Goal: Task Accomplishment & Management: Use online tool/utility

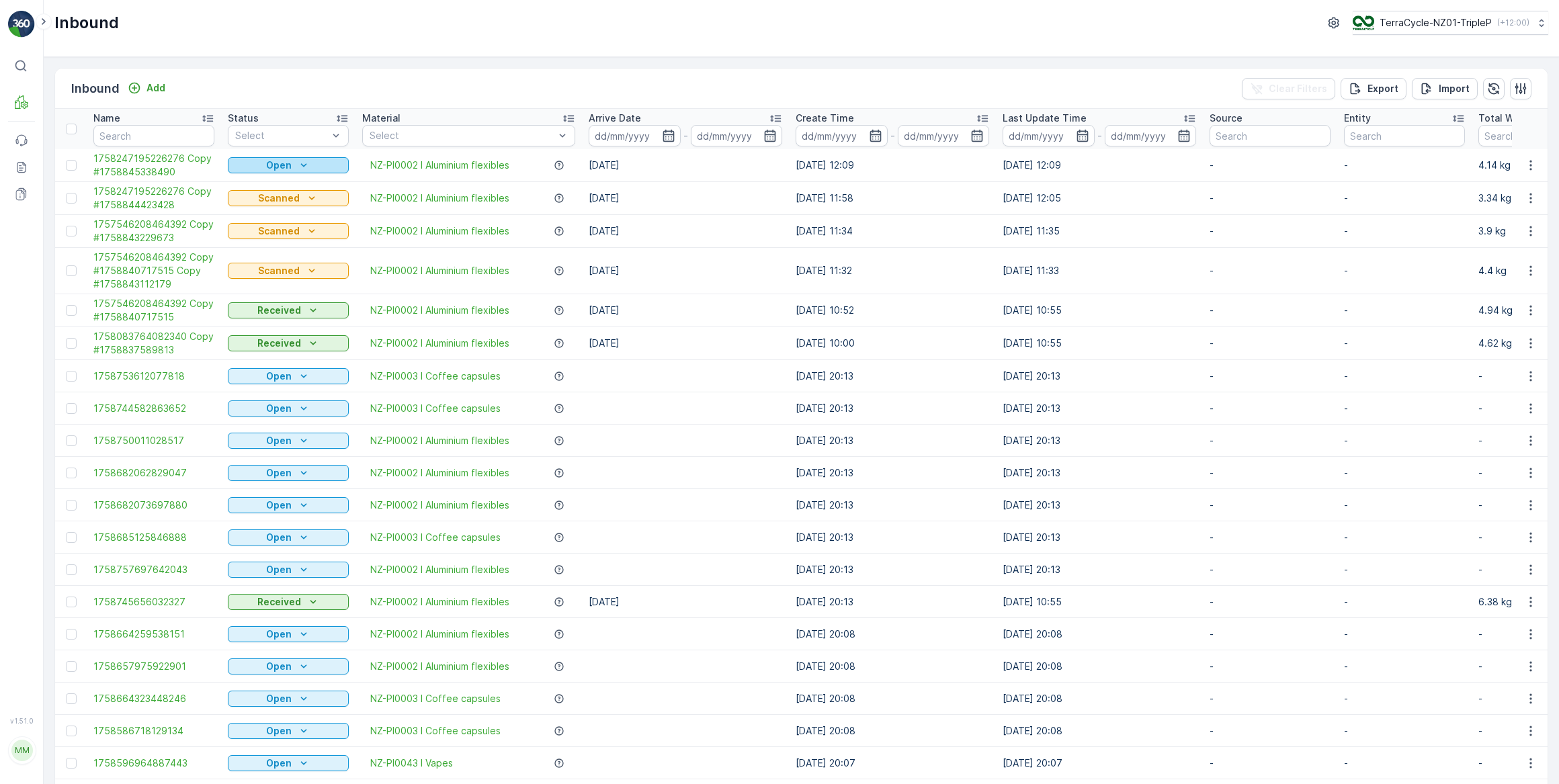
click at [302, 165] on icon "Open" at bounding box center [304, 165] width 6 height 3
click at [268, 204] on span "Scanned" at bounding box center [255, 203] width 39 height 13
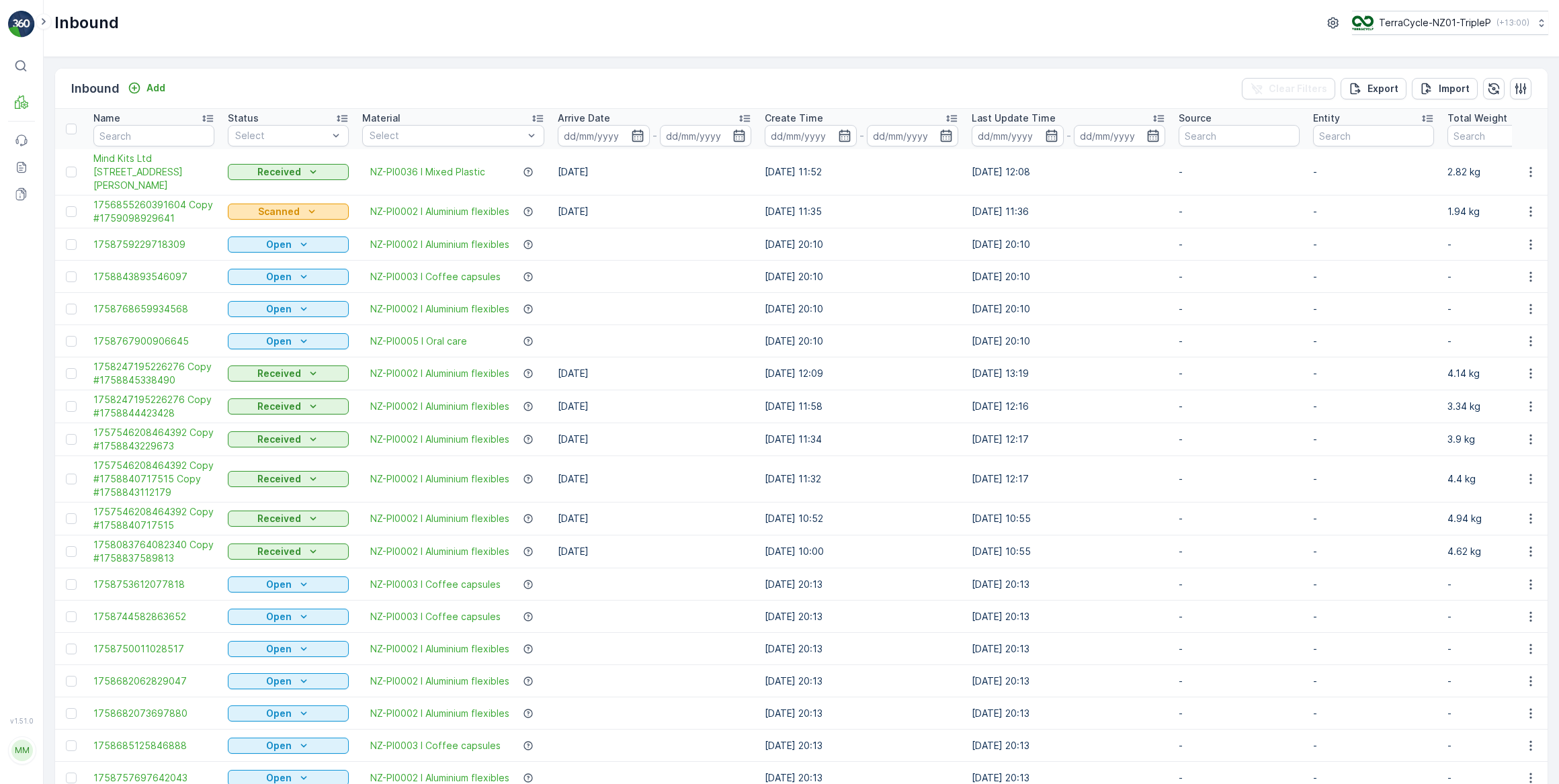
click at [297, 210] on p "Scanned" at bounding box center [279, 211] width 42 height 13
click at [442, 76] on div "Inbound Add Clear Filters Export Import" at bounding box center [801, 89] width 1493 height 40
click at [63, 141] on p "Pallet" at bounding box center [62, 138] width 25 height 13
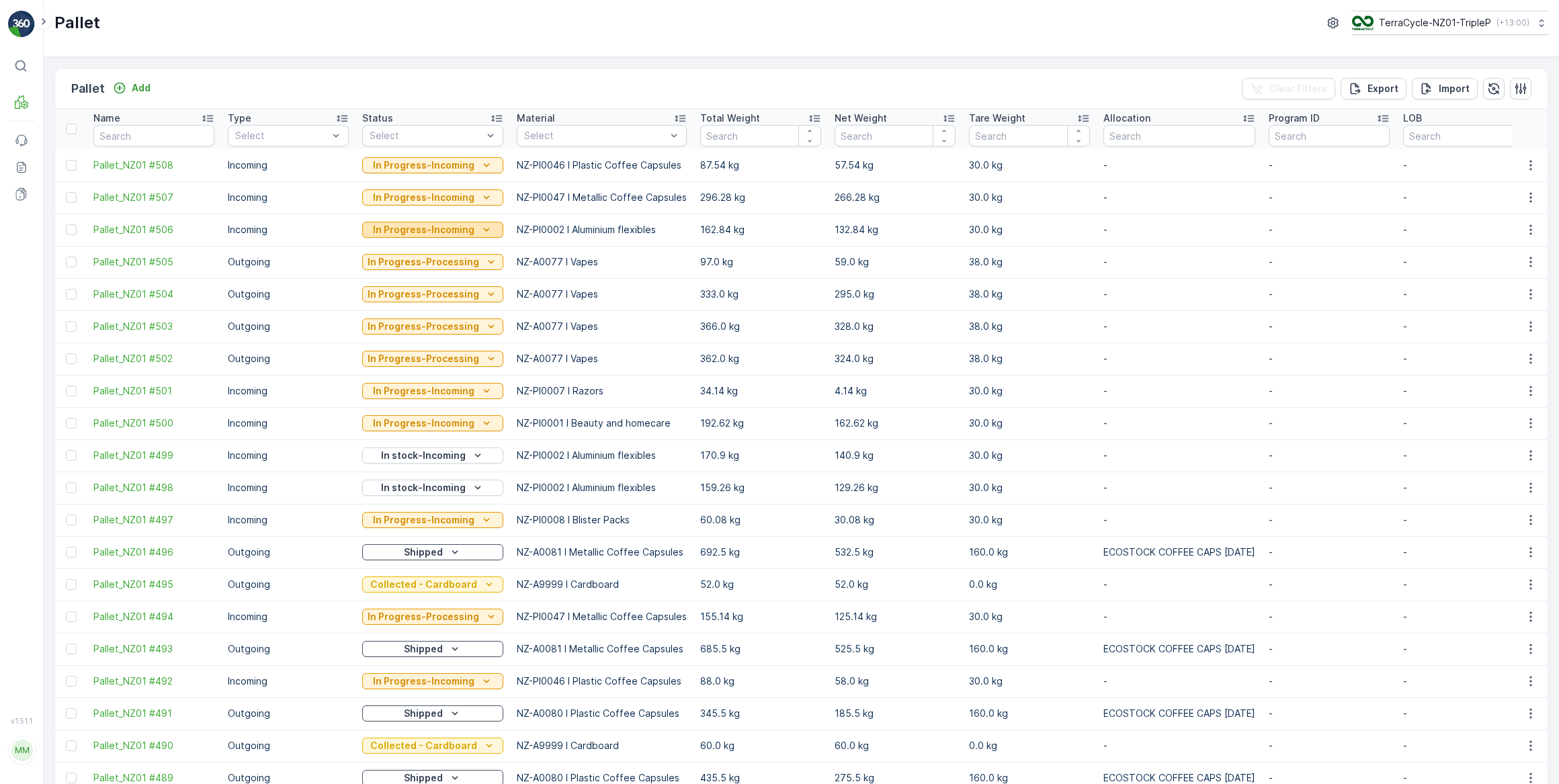
click at [428, 229] on p "In Progress-Incoming" at bounding box center [423, 229] width 101 height 13
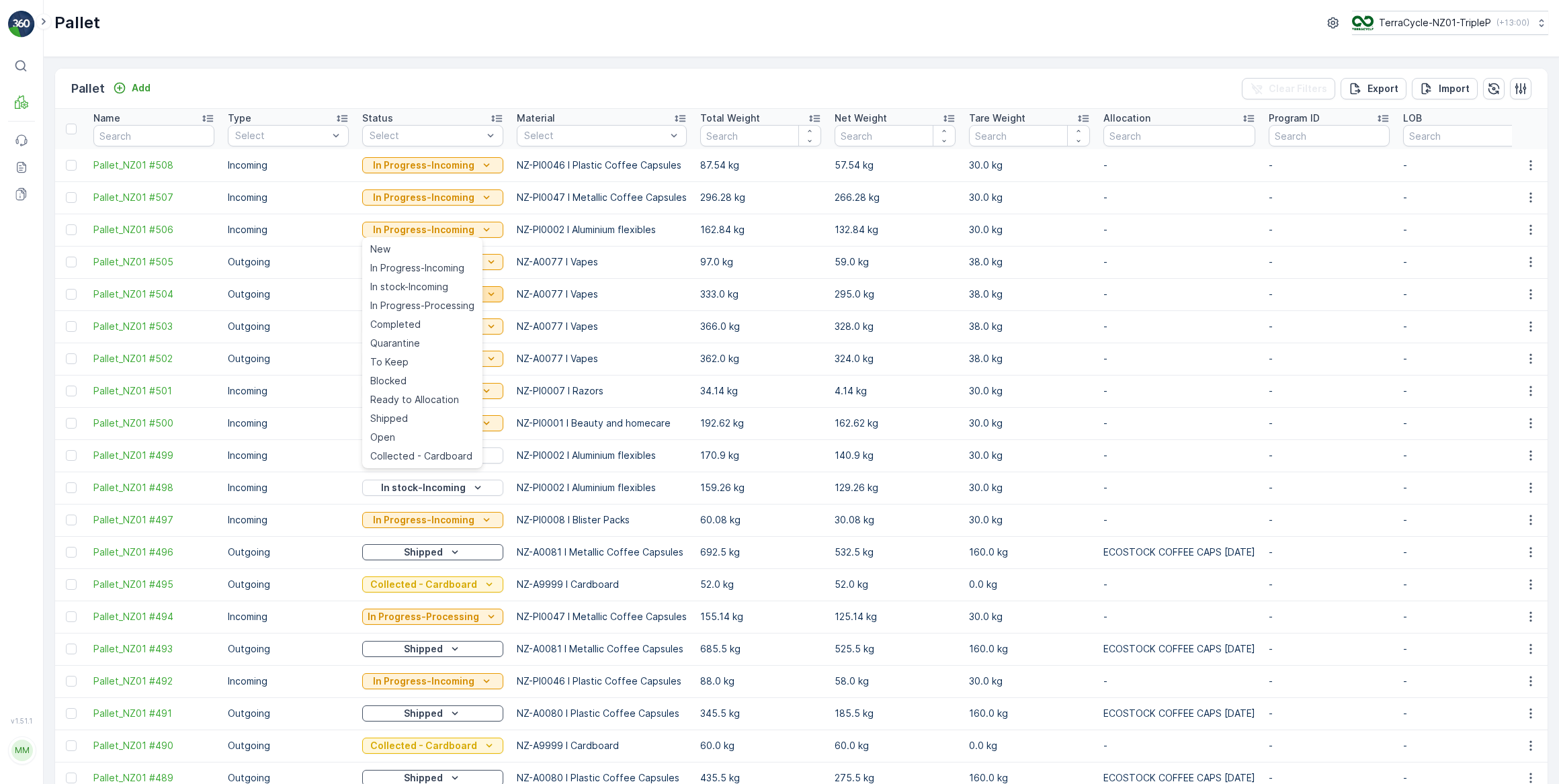
click at [426, 288] on span "In stock-Incoming" at bounding box center [409, 287] width 78 height 13
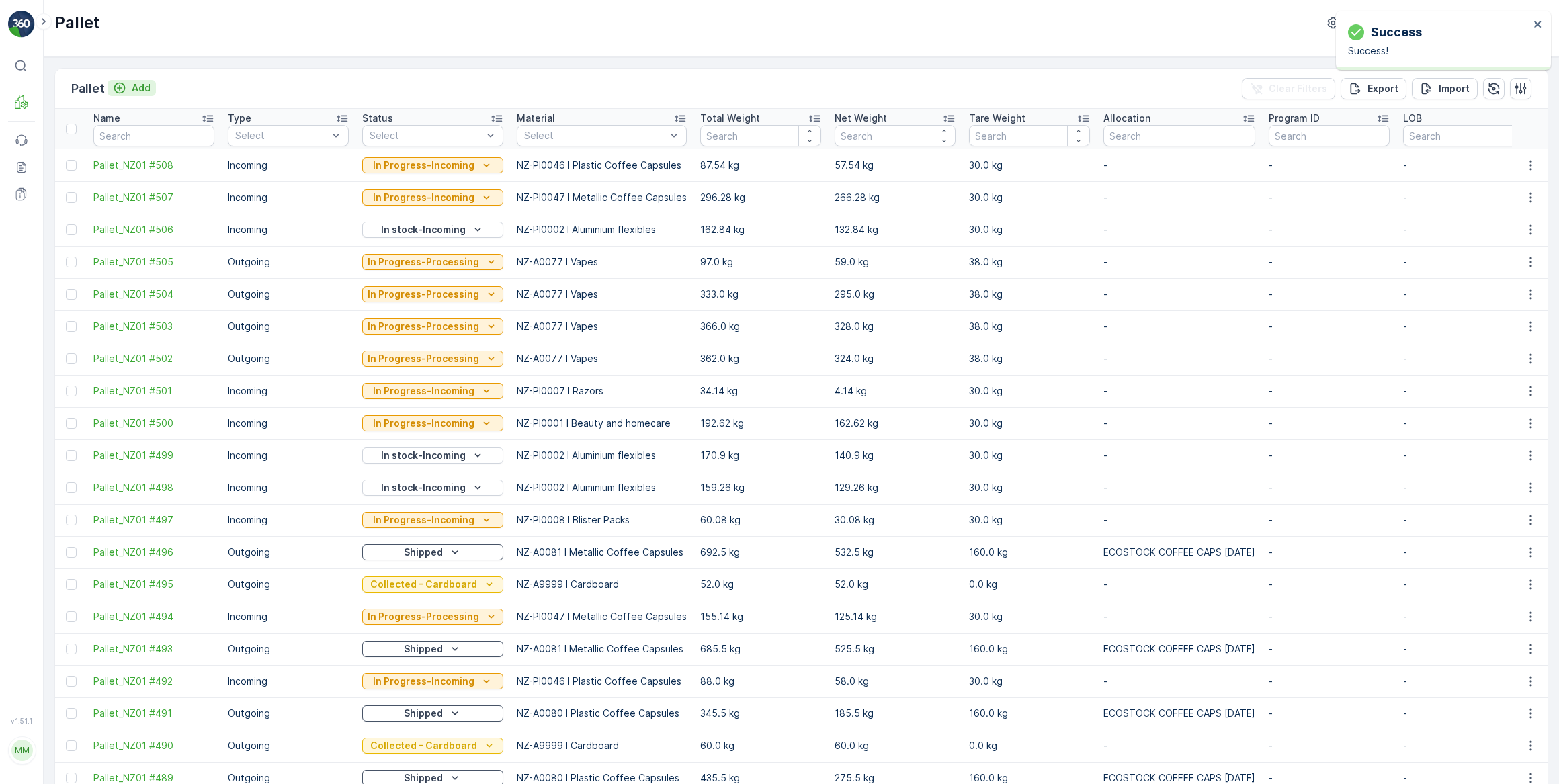
click at [141, 83] on p "Add" at bounding box center [141, 87] width 19 height 13
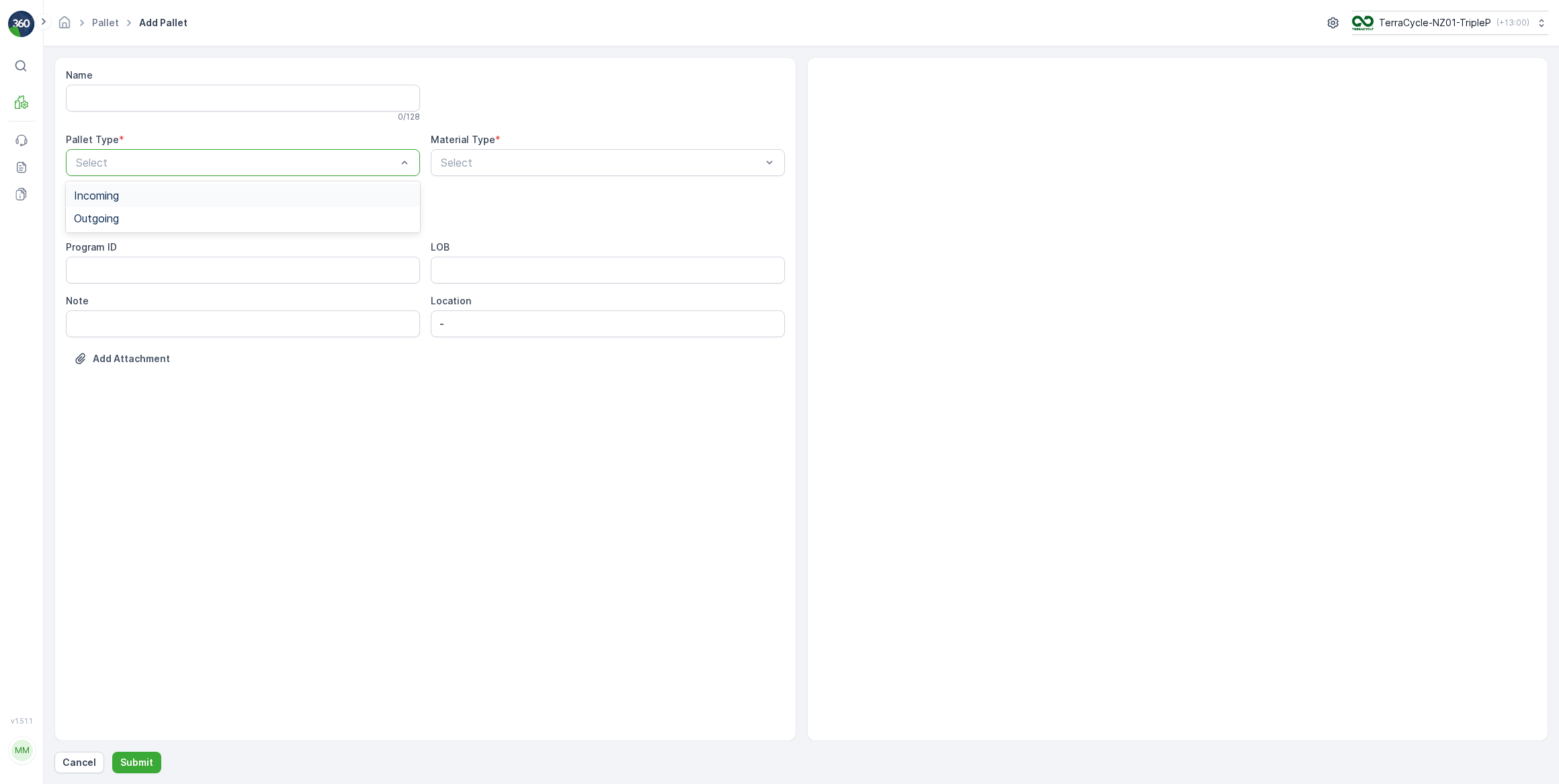
click at [100, 195] on span "Incoming" at bounding box center [97, 195] width 45 height 12
click at [87, 317] on span "Pallet" at bounding box center [88, 318] width 29 height 12
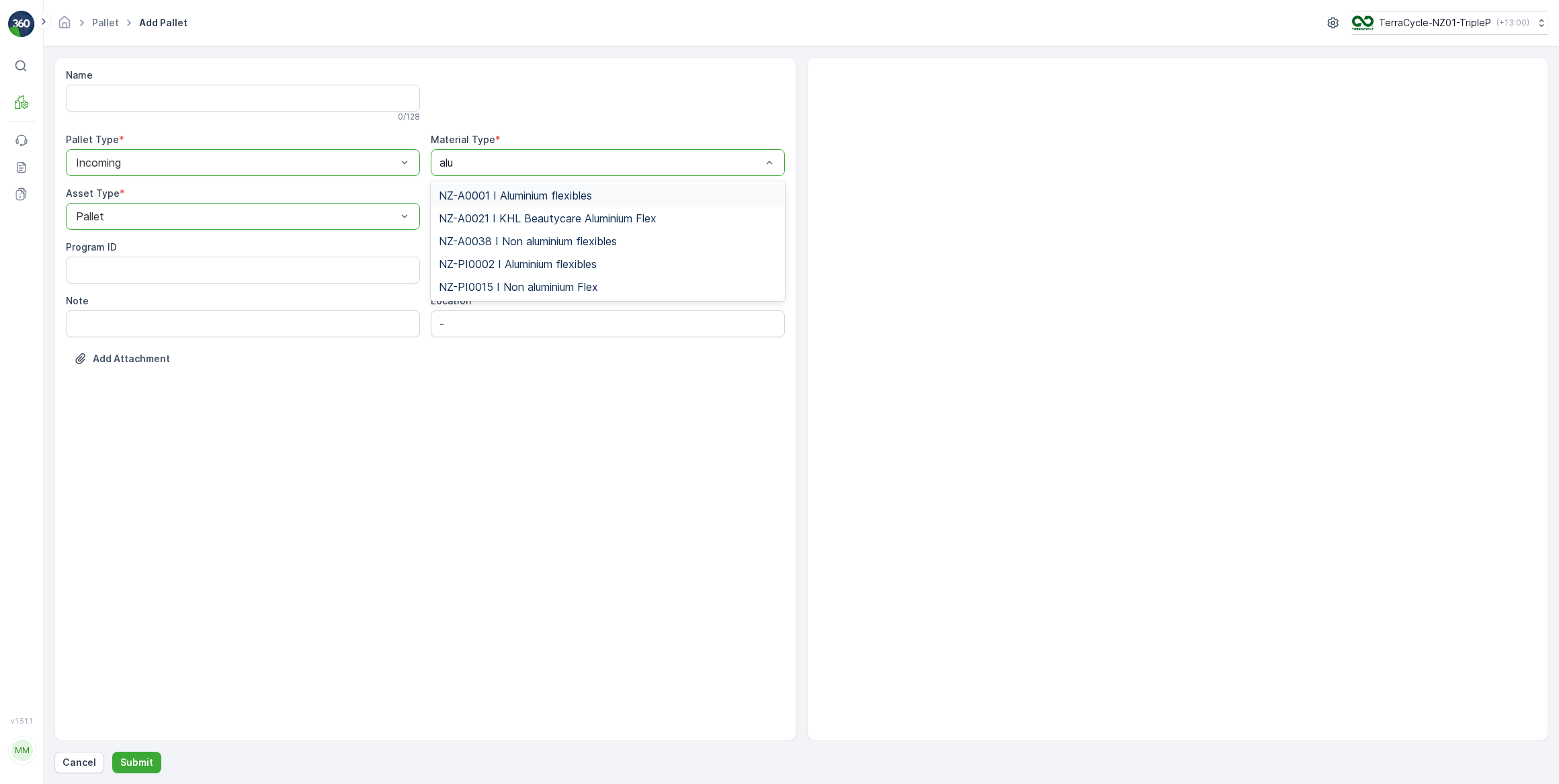
type input "alum"
click at [552, 265] on span "NZ-PI0002 I Aluminium flexibles" at bounding box center [518, 264] width 158 height 12
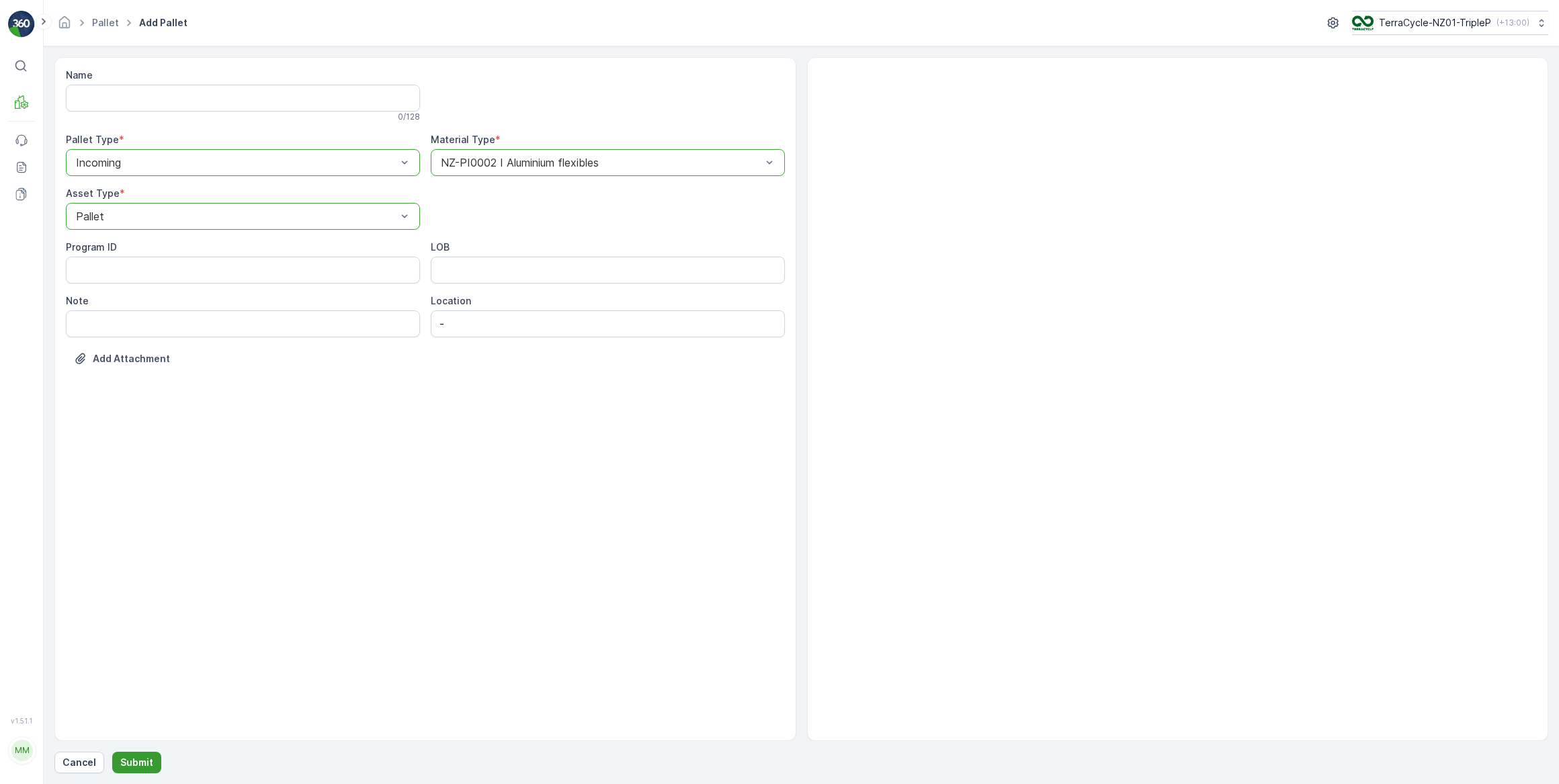
click at [126, 760] on p "Submit" at bounding box center [137, 762] width 33 height 13
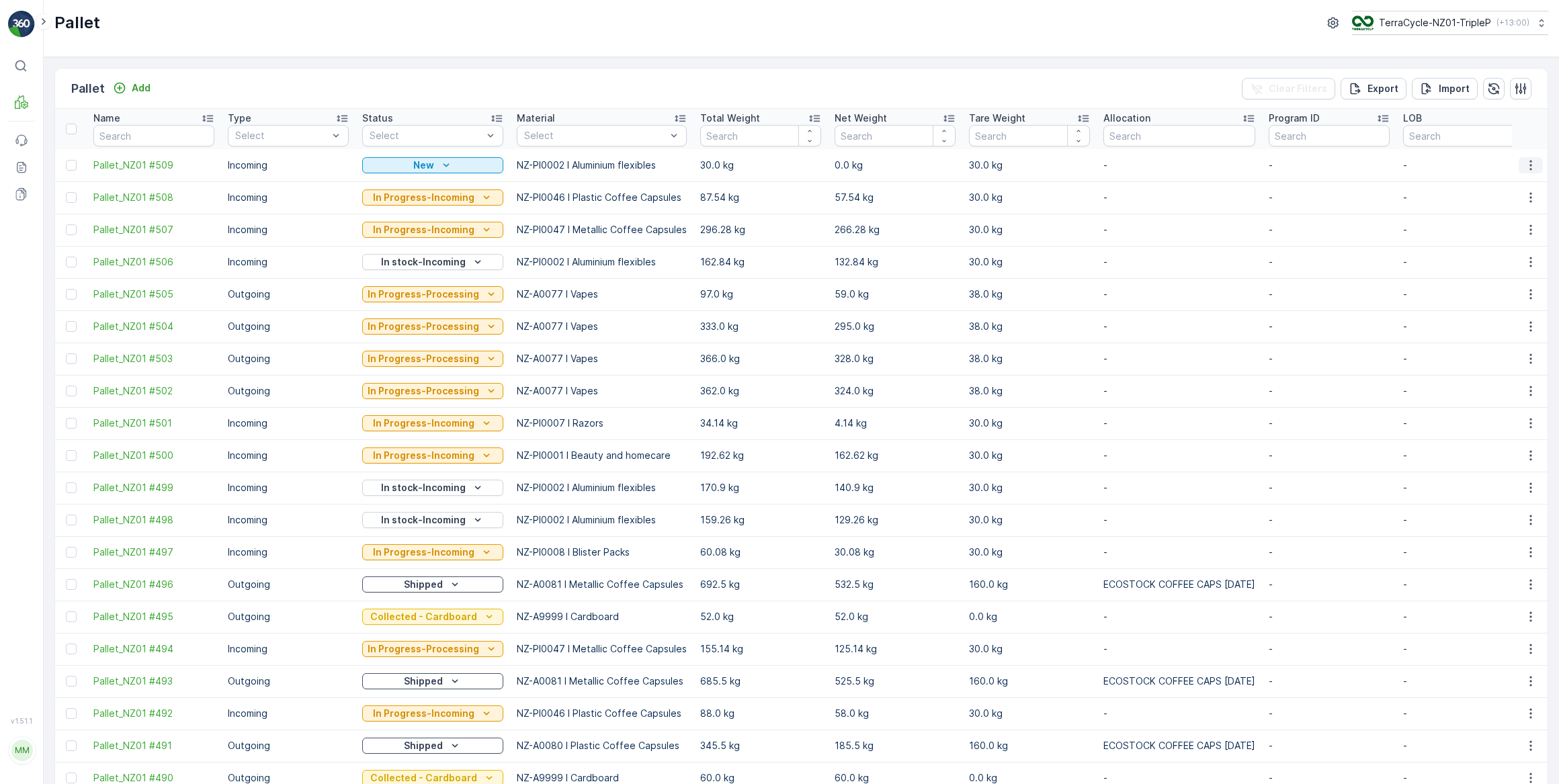
click at [1527, 165] on icon "button" at bounding box center [1530, 165] width 13 height 13
click at [1494, 260] on span "Print QR" at bounding box center [1494, 260] width 37 height 13
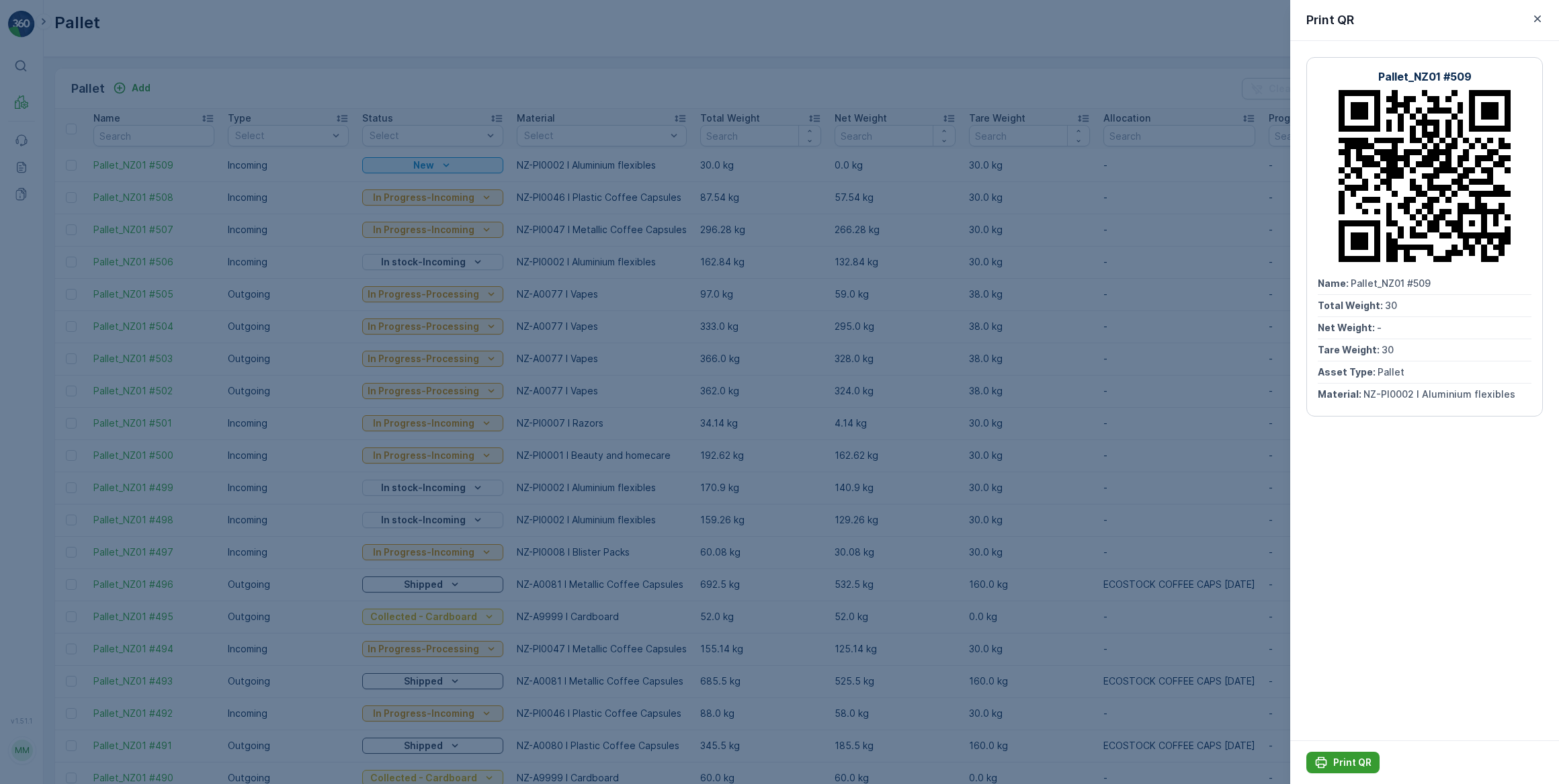
click at [1357, 761] on p "Print QR" at bounding box center [1353, 762] width 39 height 13
click at [1538, 19] on icon "button" at bounding box center [1537, 19] width 7 height 7
